Goal: Information Seeking & Learning: Learn about a topic

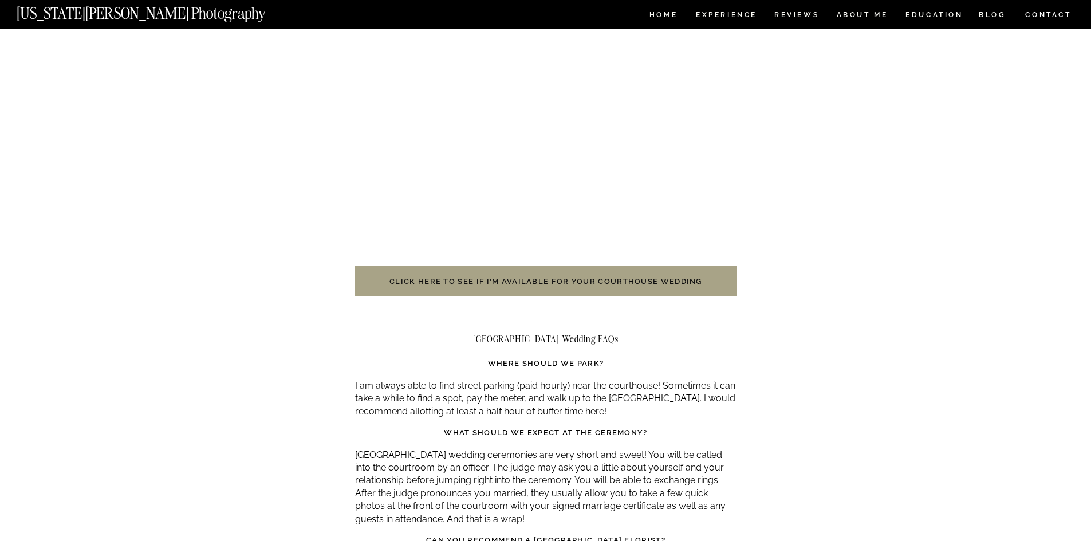
scroll to position [2635, 0]
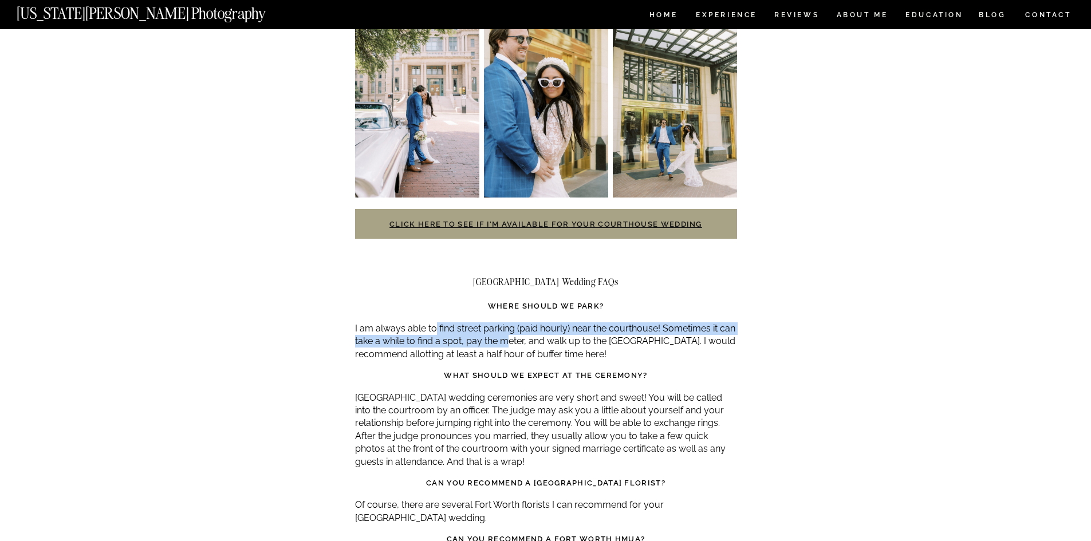
drag, startPoint x: 434, startPoint y: 304, endPoint x: 517, endPoint y: 314, distance: 83.7
click at [516, 323] on p "I am always able to find street parking (paid hourly) near the courthouse! Some…" at bounding box center [546, 342] width 382 height 38
click at [517, 323] on p "I am always able to find street parking (paid hourly) near the courthouse! Some…" at bounding box center [546, 342] width 382 height 38
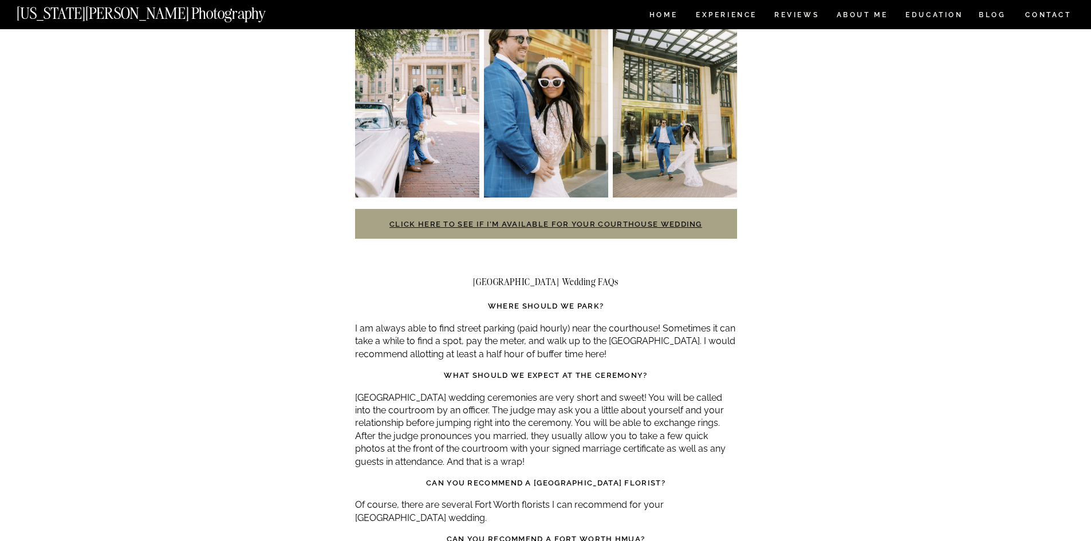
drag, startPoint x: 521, startPoint y: 304, endPoint x: 705, endPoint y: 332, distance: 186.7
click at [705, 332] on p "I am always able to find street parking (paid hourly) near the courthouse! Some…" at bounding box center [546, 342] width 382 height 38
drag, startPoint x: 700, startPoint y: 332, endPoint x: 539, endPoint y: 319, distance: 161.6
click at [539, 323] on p "I am always able to find street parking (paid hourly) near the courthouse! Some…" at bounding box center [546, 342] width 382 height 38
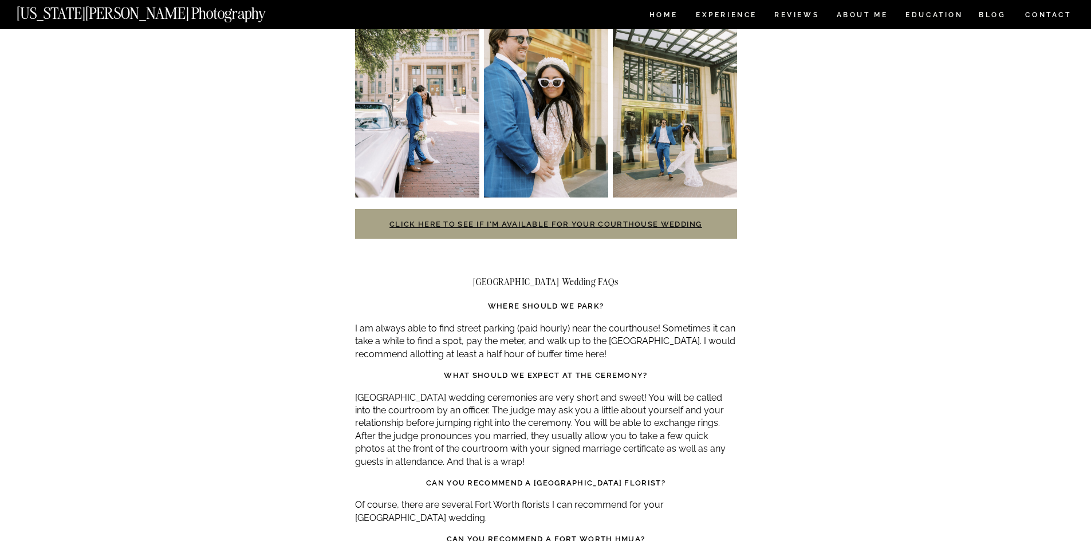
click at [539, 323] on p "I am always able to find street parking (paid hourly) near the courthouse! Some…" at bounding box center [546, 342] width 382 height 38
drag, startPoint x: 541, startPoint y: 317, endPoint x: 706, endPoint y: 327, distance: 165.3
click at [688, 325] on p "I am always able to find street parking (paid hourly) near the courthouse! Some…" at bounding box center [546, 342] width 382 height 38
click at [706, 327] on p "I am always able to find street parking (paid hourly) near the courthouse! Some…" at bounding box center [546, 342] width 382 height 38
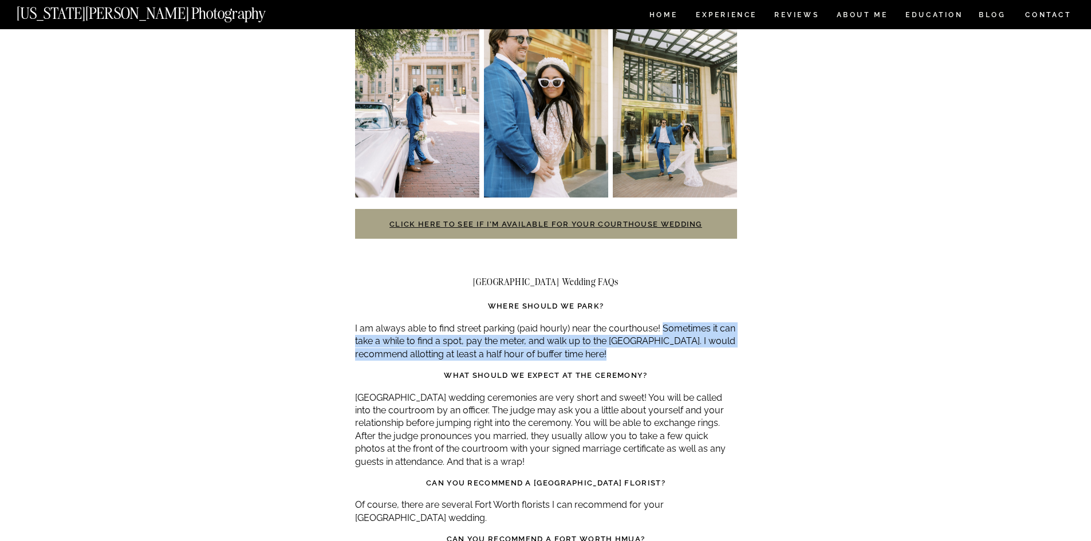
drag, startPoint x: 706, startPoint y: 327, endPoint x: 699, endPoint y: 299, distance: 29.0
click at [699, 323] on p "I am always able to find street parking (paid hourly) near the courthouse! Some…" at bounding box center [546, 342] width 382 height 38
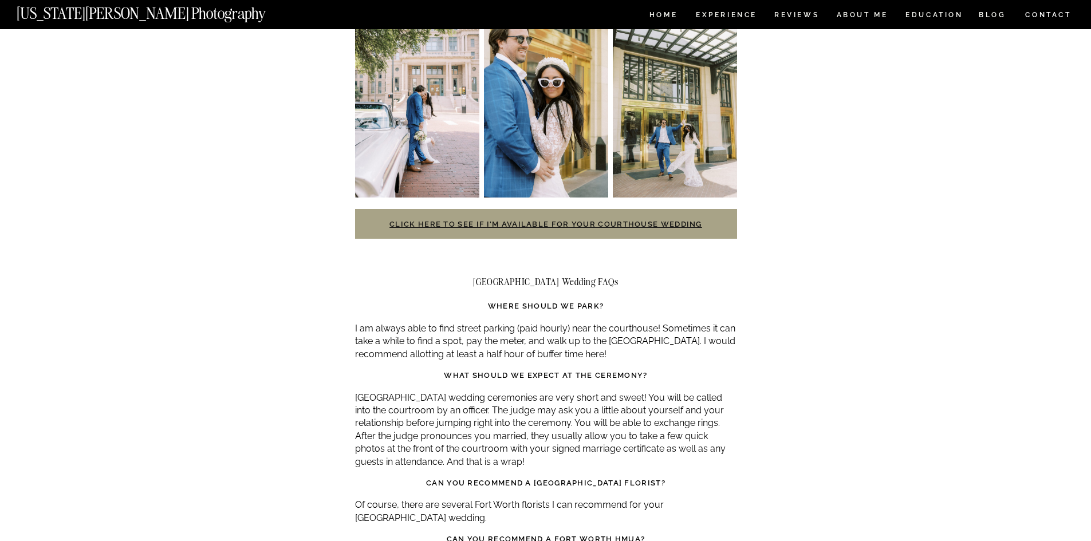
drag, startPoint x: 468, startPoint y: 329, endPoint x: 697, endPoint y: 340, distance: 229.4
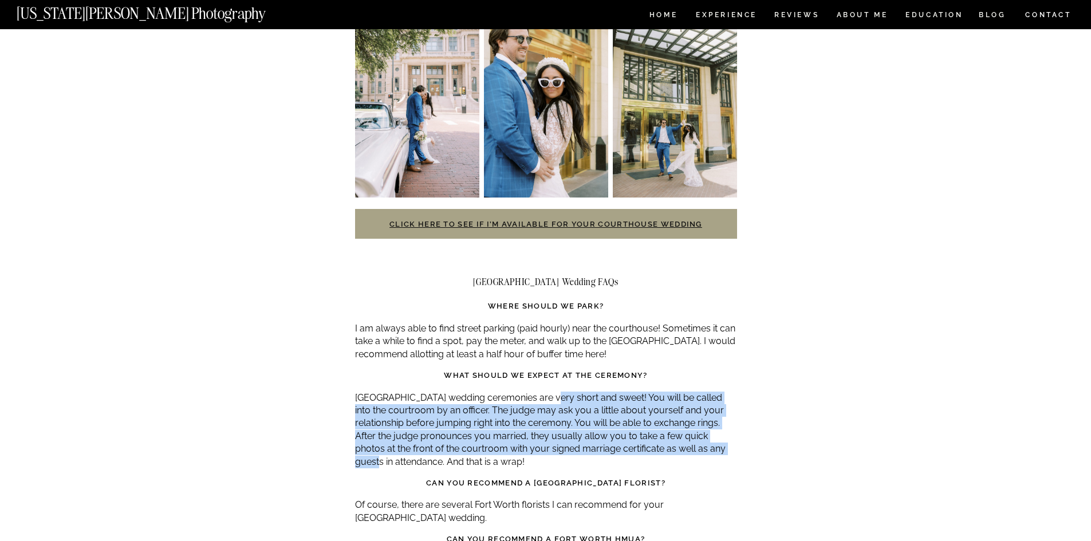
drag, startPoint x: 551, startPoint y: 370, endPoint x: 713, endPoint y: 424, distance: 170.8
click at [713, 424] on p "[GEOGRAPHIC_DATA] wedding ceremonies are very short and sweet! You will be call…" at bounding box center [546, 430] width 382 height 77
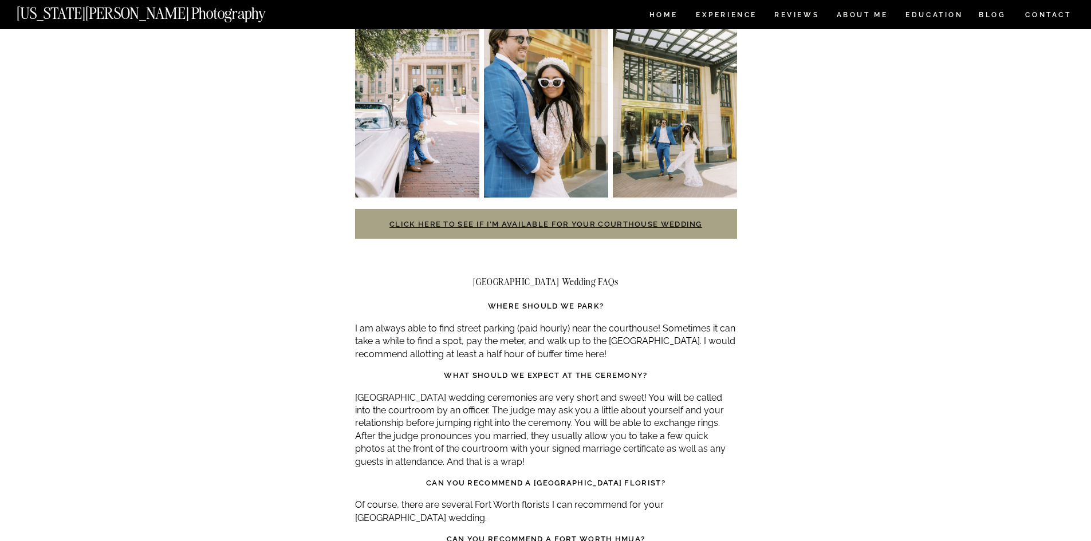
drag, startPoint x: 678, startPoint y: 433, endPoint x: 435, endPoint y: 360, distance: 253.4
drag, startPoint x: 435, startPoint y: 360, endPoint x: 579, endPoint y: 436, distance: 162.5
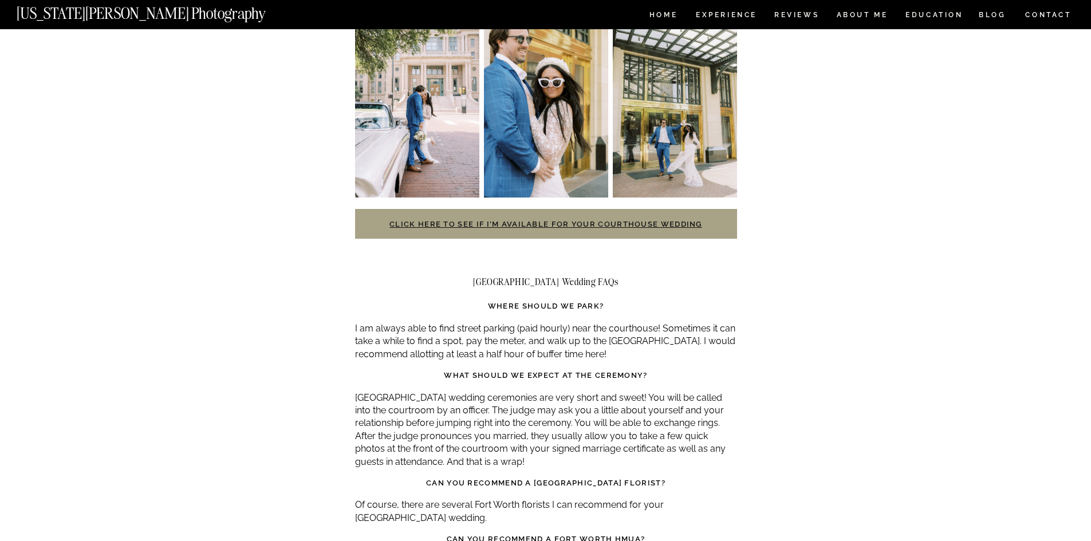
click at [579, 436] on p "[GEOGRAPHIC_DATA] wedding ceremonies are very short and sweet! You will be call…" at bounding box center [546, 430] width 382 height 77
drag, startPoint x: 581, startPoint y: 431, endPoint x: 397, endPoint y: 422, distance: 184.1
click at [397, 422] on p "[GEOGRAPHIC_DATA] wedding ceremonies are very short and sweet! You will be call…" at bounding box center [546, 430] width 382 height 77
drag, startPoint x: 455, startPoint y: 418, endPoint x: 681, endPoint y: 430, distance: 226.0
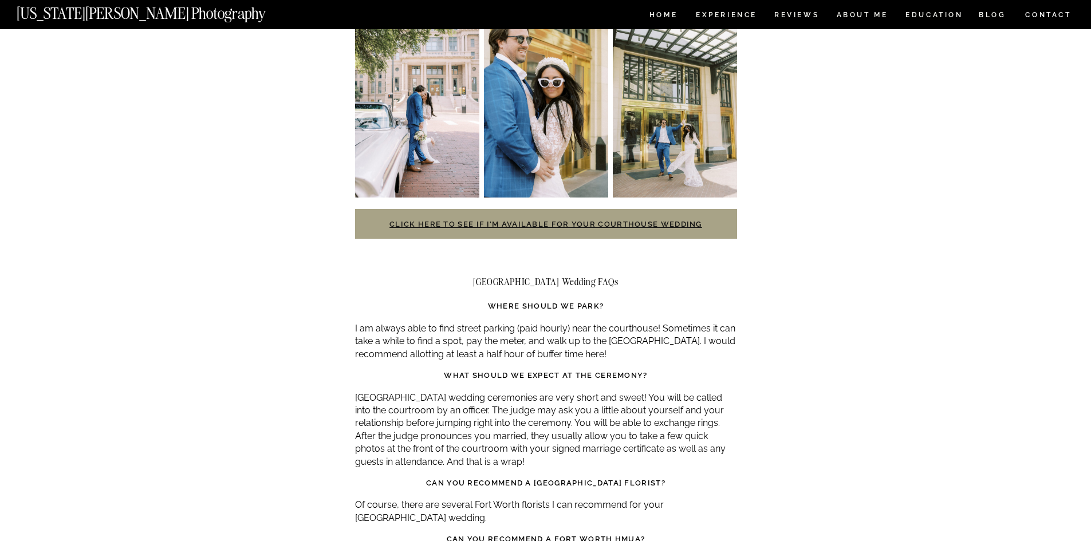
click at [680, 430] on p "[GEOGRAPHIC_DATA] wedding ceremonies are very short and sweet! You will be call…" at bounding box center [546, 430] width 382 height 77
click at [681, 430] on p "[GEOGRAPHIC_DATA] wedding ceremonies are very short and sweet! You will be call…" at bounding box center [546, 430] width 382 height 77
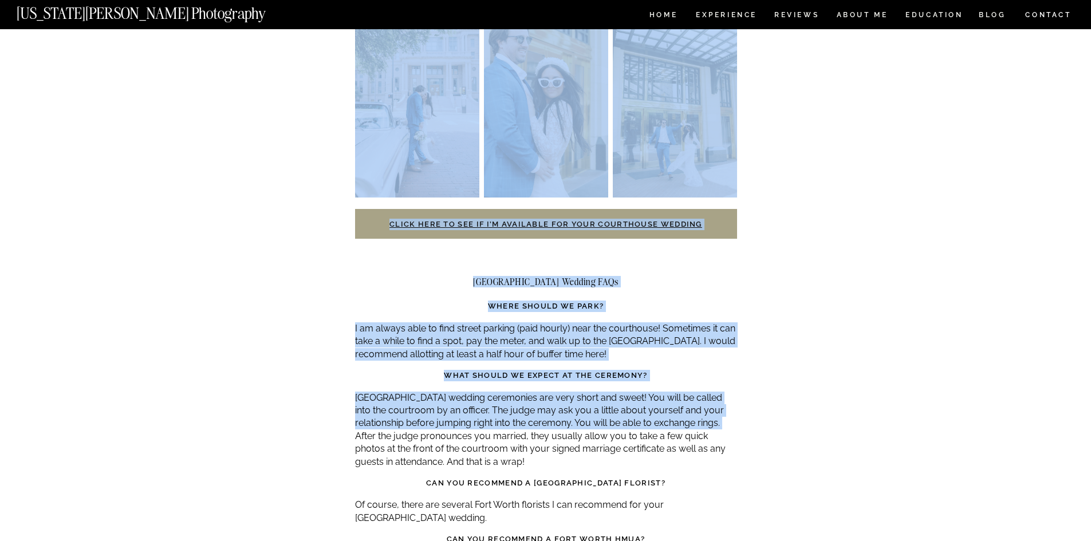
drag, startPoint x: 742, startPoint y: 427, endPoint x: 736, endPoint y: 400, distance: 28.3
click at [736, 399] on p "[GEOGRAPHIC_DATA] wedding ceremonies are very short and sweet! You will be call…" at bounding box center [546, 430] width 382 height 77
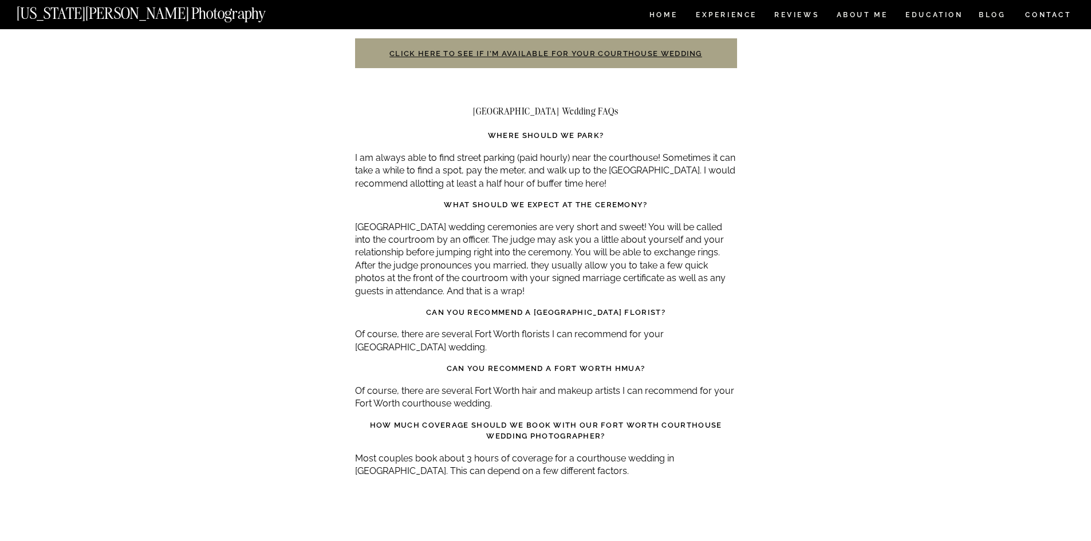
scroll to position [2807, 0]
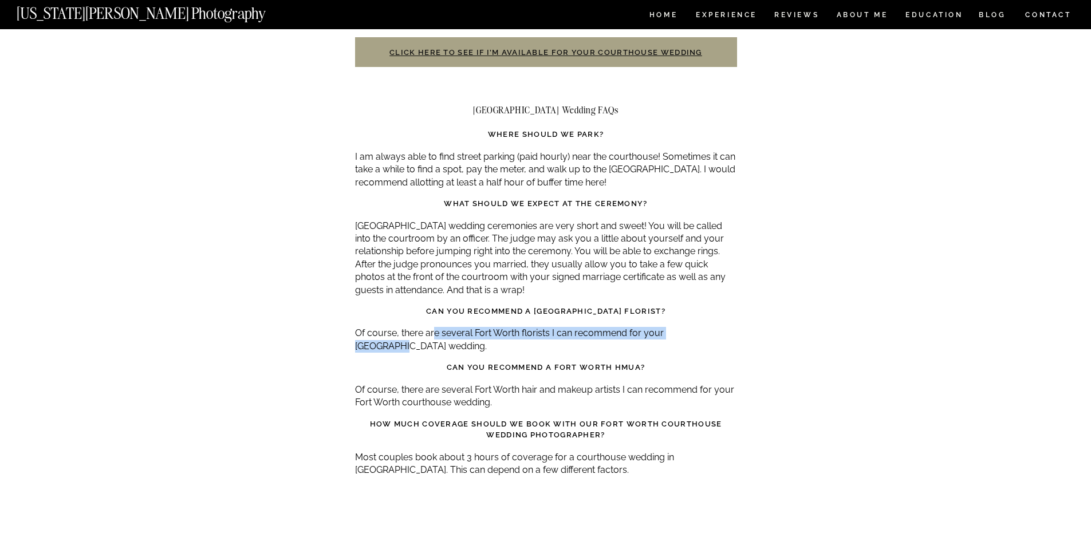
drag, startPoint x: 439, startPoint y: 309, endPoint x: 719, endPoint y: 313, distance: 279.6
click at [719, 327] on p "Of course, there are several Fort Worth florists I can recommend for your [GEOG…" at bounding box center [546, 340] width 382 height 26
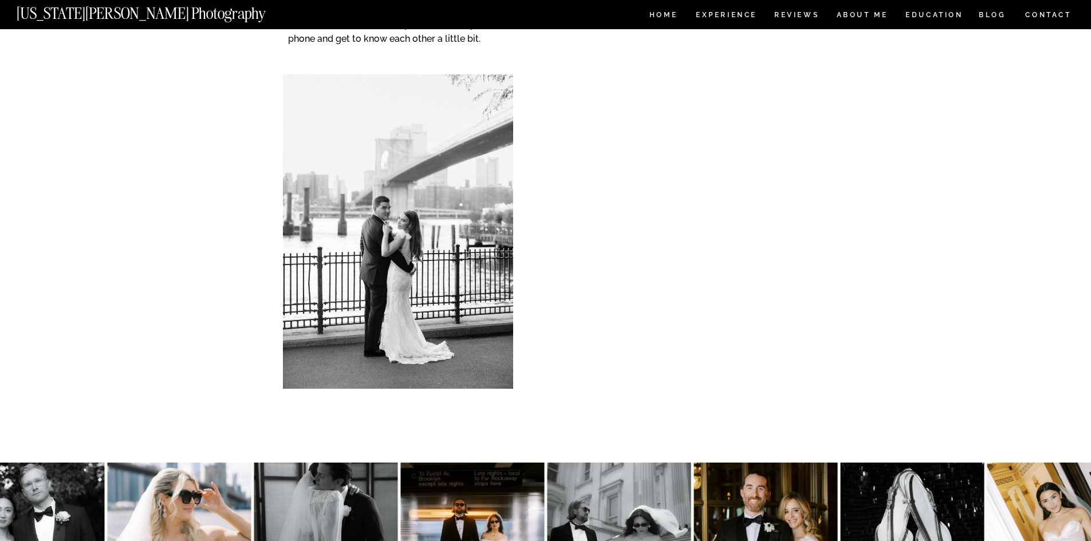
scroll to position [4621, 0]
